Goal: Information Seeking & Learning: Understand process/instructions

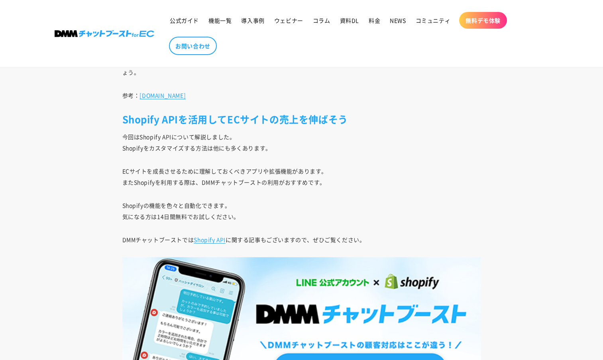
scroll to position [2216, 0]
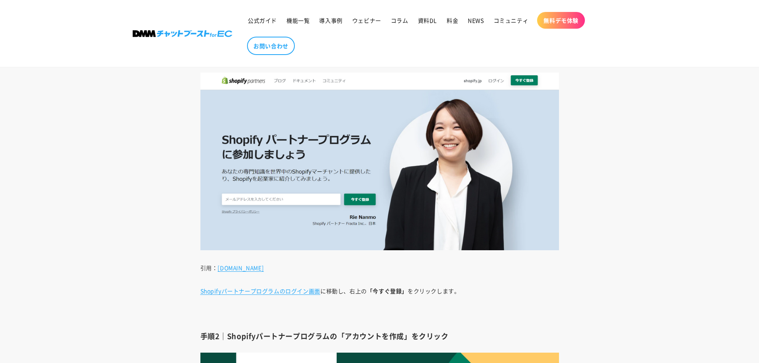
scroll to position [1395, 0]
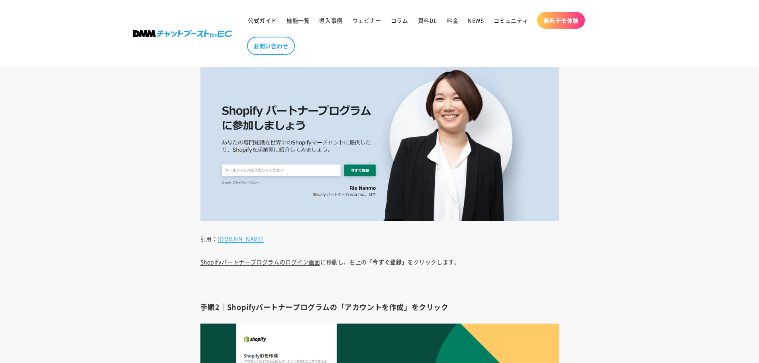
click at [257, 261] on link "Shopifyパートナープログラムのログイン画面" at bounding box center [260, 262] width 120 height 8
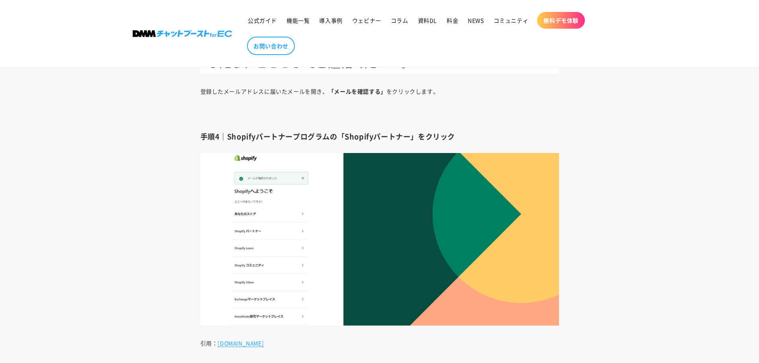
scroll to position [2152, 0]
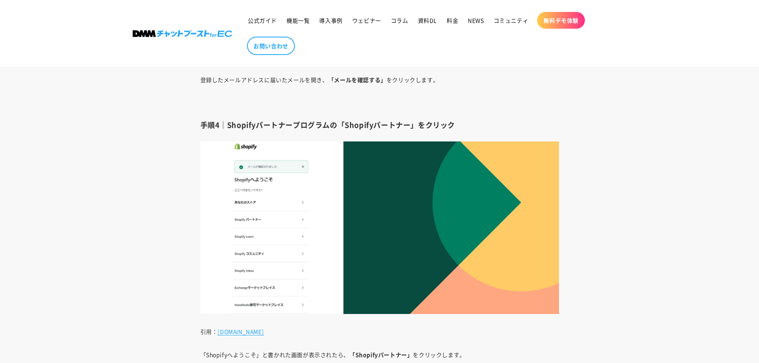
click at [347, 127] on h3 "手順4｜Shopifyパートナープログラムの「Shopifyパートナー」をクリック" at bounding box center [379, 124] width 359 height 9
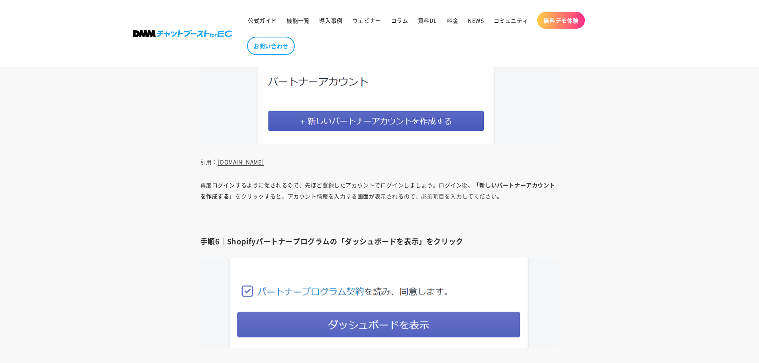
scroll to position [2510, 0]
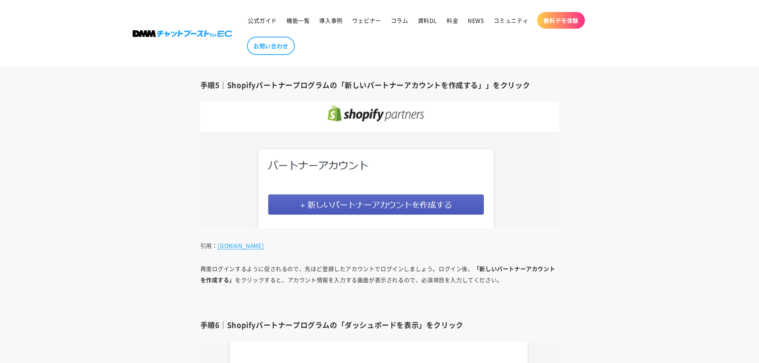
scroll to position [2471, 0]
